Goal: Use online tool/utility: Utilize a website feature to perform a specific function

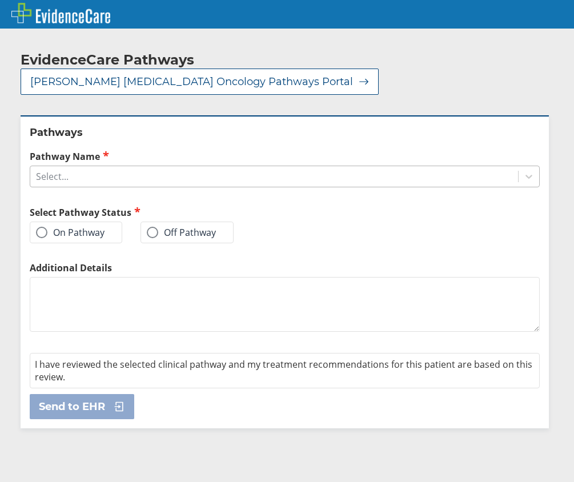
click at [95, 167] on div "Select..." at bounding box center [274, 176] width 488 height 19
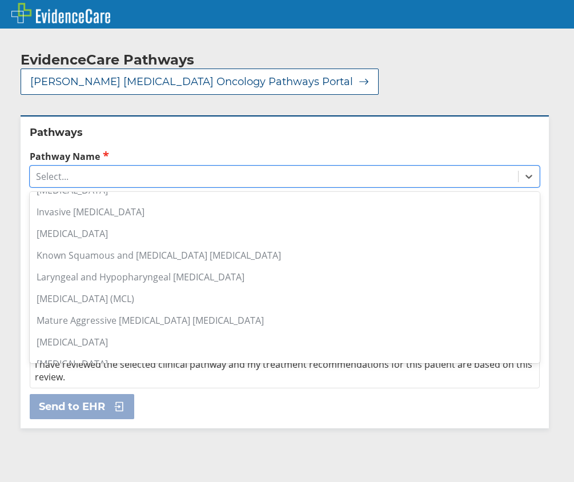
scroll to position [685, 0]
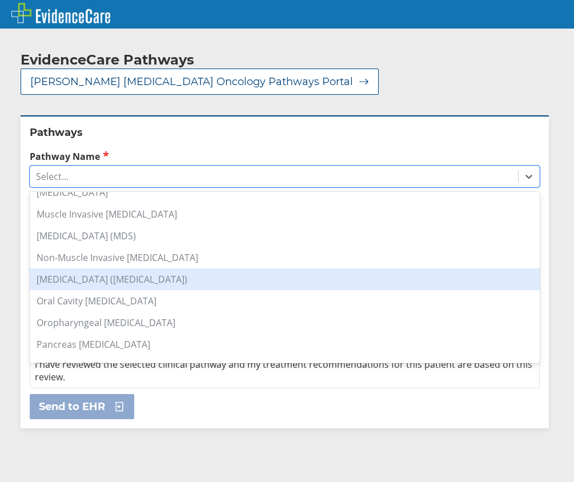
click at [145, 268] on div "[MEDICAL_DATA] ([MEDICAL_DATA])" at bounding box center [285, 279] width 510 height 22
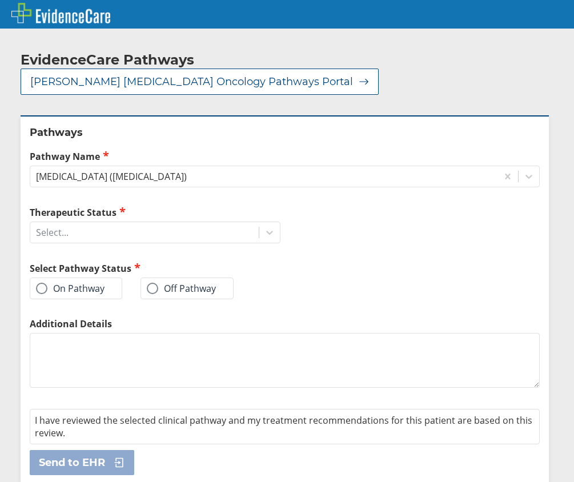
click at [102, 283] on label "On Pathway" at bounding box center [70, 288] width 69 height 11
click at [0, 0] on input "On Pathway" at bounding box center [0, 0] width 0 height 0
click at [130, 223] on div "Select..." at bounding box center [144, 232] width 228 height 19
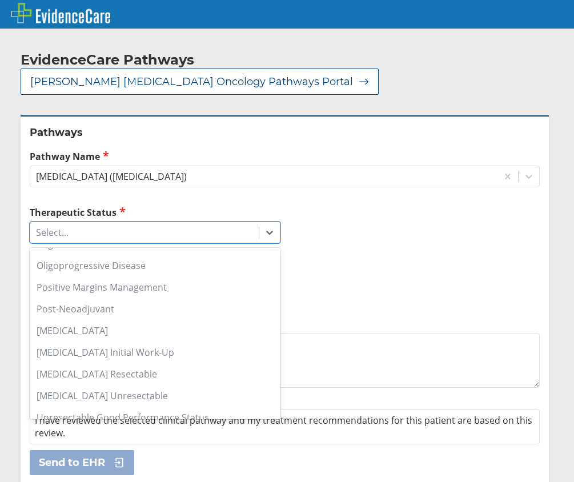
scroll to position [376, 0]
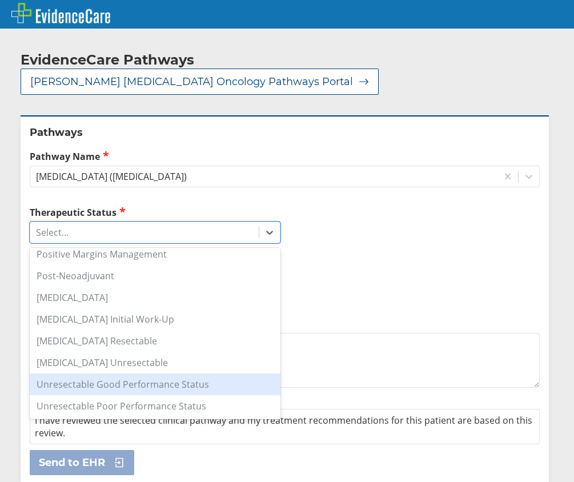
click at [152, 374] on div "Unresectable Good Performance Status" at bounding box center [155, 385] width 251 height 22
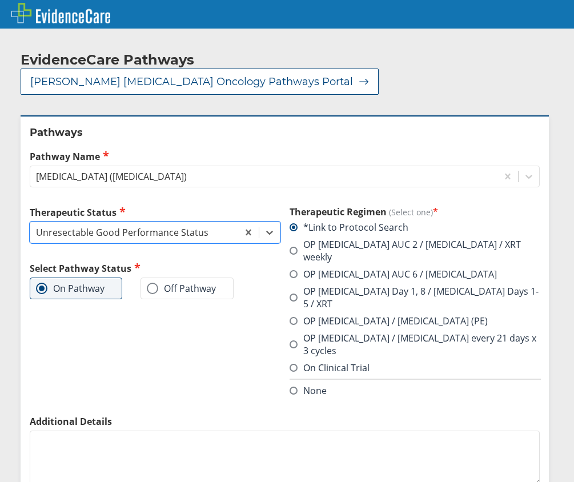
click at [326, 268] on label "OP [MEDICAL_DATA] AUC 6 / [MEDICAL_DATA]" at bounding box center [393, 274] width 207 height 13
click at [0, 0] on input "OP [MEDICAL_DATA] AUC 6 / [MEDICAL_DATA]" at bounding box center [0, 0] width 0 height 0
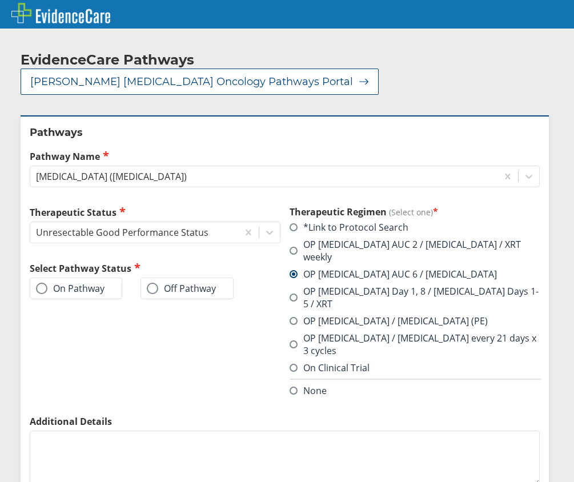
scroll to position [38, 0]
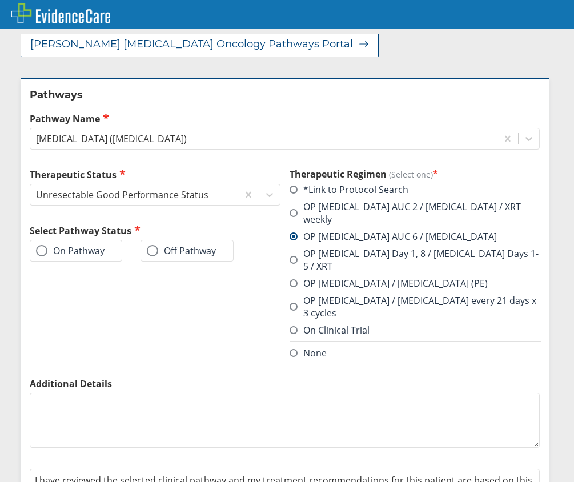
click at [85, 240] on div "On Pathway" at bounding box center [76, 251] width 93 height 22
click at [85, 245] on label "On Pathway" at bounding box center [70, 250] width 69 height 11
click at [0, 0] on input "On Pathway" at bounding box center [0, 0] width 0 height 0
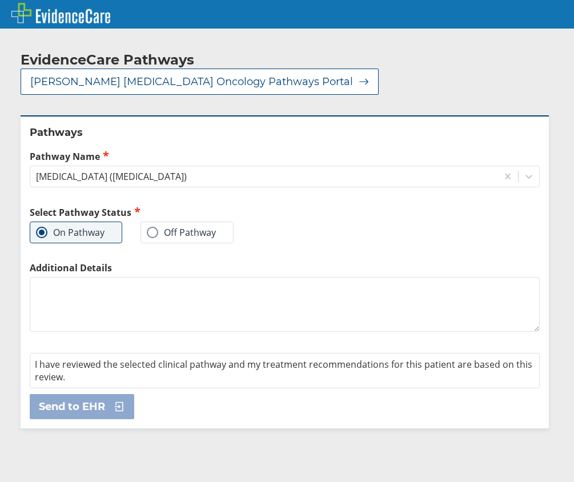
scroll to position [0, 0]
